Goal: Navigation & Orientation: Find specific page/section

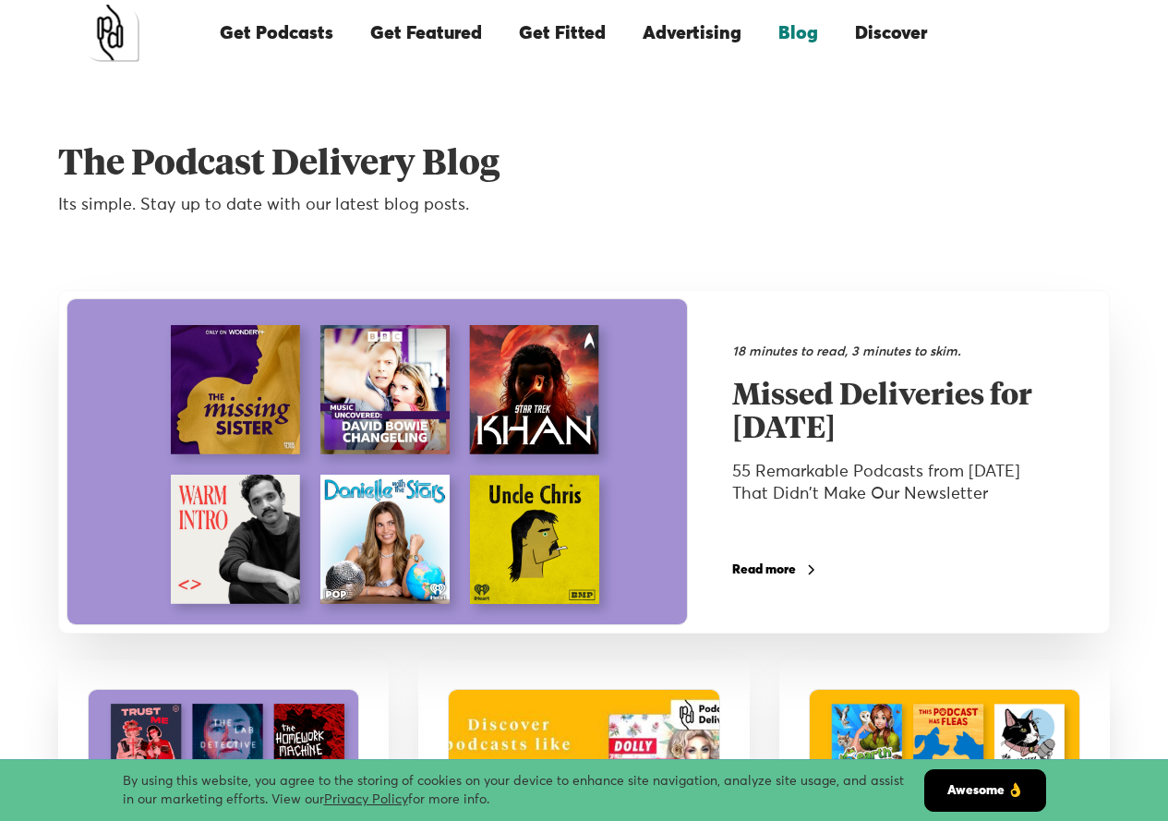
click at [295, 34] on link "Get Podcasts" at bounding box center [276, 33] width 150 height 63
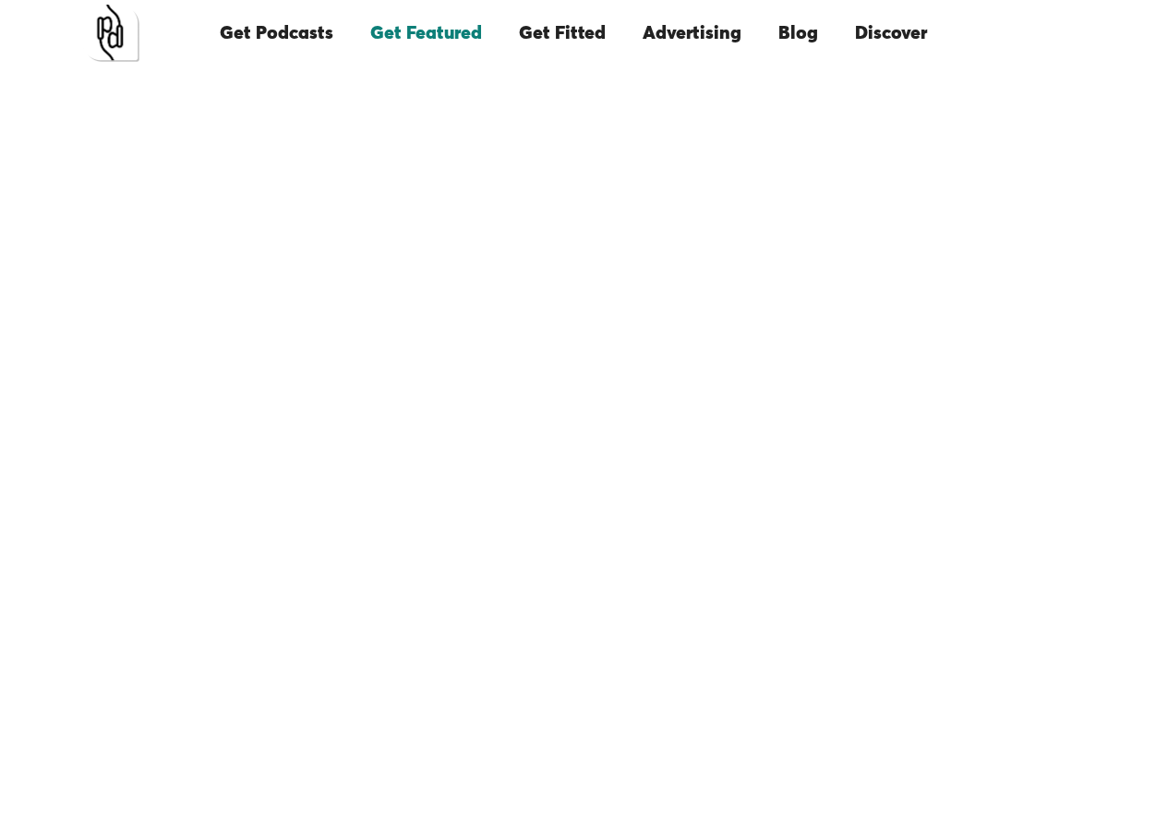
click at [317, 34] on link "Get Podcasts" at bounding box center [276, 33] width 150 height 63
click at [909, 30] on link "Discover" at bounding box center [890, 33] width 109 height 63
